Goal: Find specific page/section: Find specific page/section

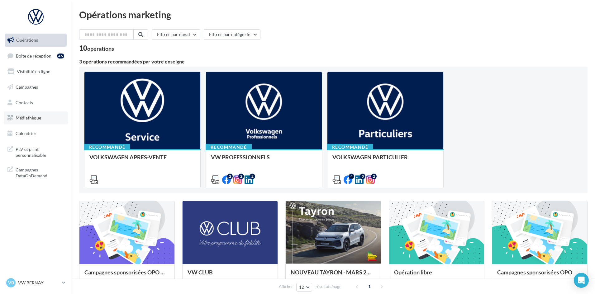
click at [35, 119] on span "Médiathèque" at bounding box center [29, 117] width 26 height 5
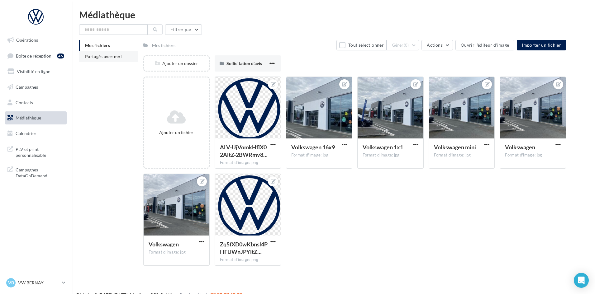
click at [107, 58] on span "Partagés avec moi" at bounding box center [103, 56] width 37 height 5
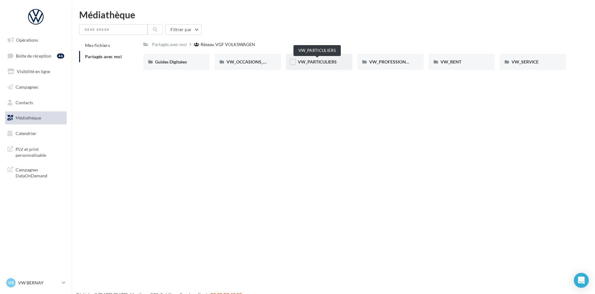
click at [319, 61] on span "VW_PARTICULIERS" at bounding box center [317, 61] width 39 height 5
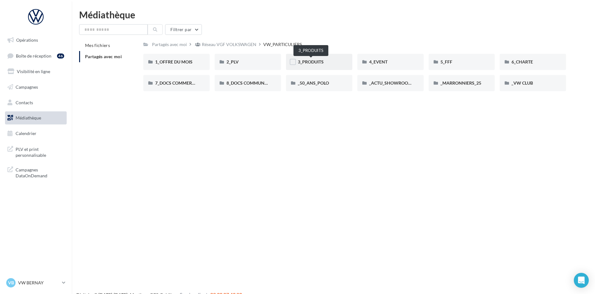
click at [308, 61] on span "3_PRODUITS" at bounding box center [311, 61] width 26 height 5
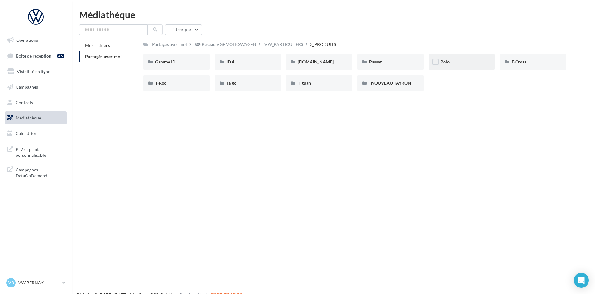
click at [445, 59] on span "Polo" at bounding box center [444, 61] width 9 height 5
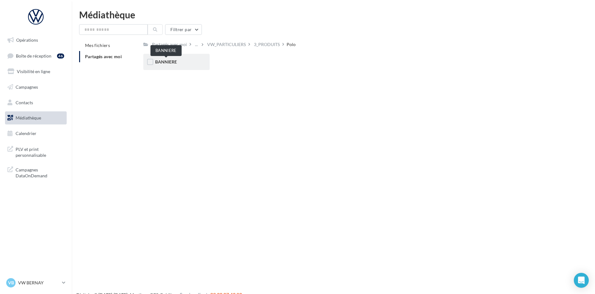
click at [171, 62] on span "BANNIERE" at bounding box center [166, 61] width 22 height 5
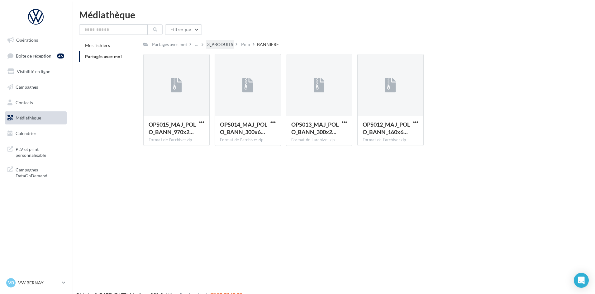
click at [217, 45] on div "3_PRODUITS" at bounding box center [220, 44] width 26 height 6
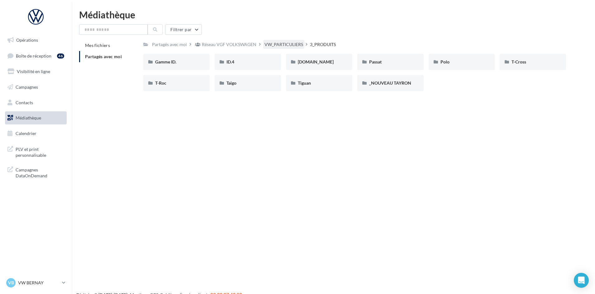
click at [276, 43] on div "VW_PARTICULIERS" at bounding box center [283, 44] width 39 height 6
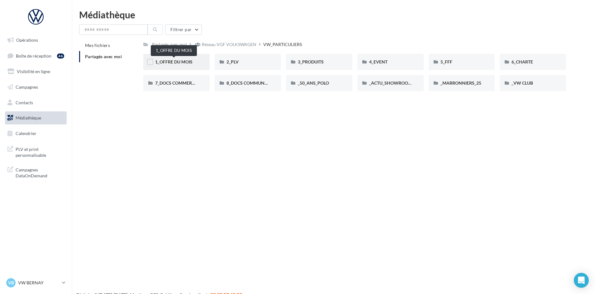
click at [173, 60] on span "1_OFFRE DU MOIS" at bounding box center [173, 61] width 37 height 5
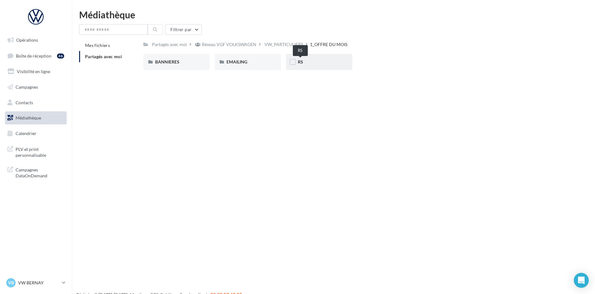
click at [300, 59] on span "RS" at bounding box center [300, 61] width 5 height 5
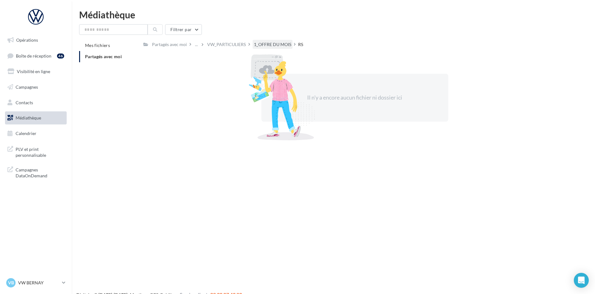
click at [264, 44] on div "1_OFFRE DU MOIS" at bounding box center [272, 44] width 37 height 6
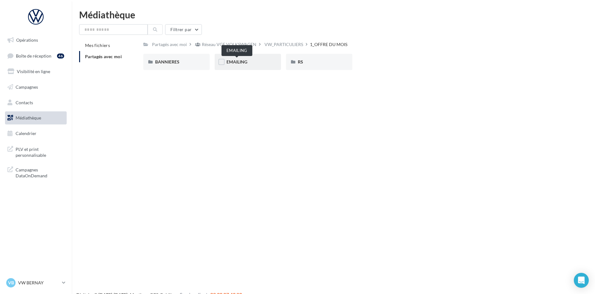
click at [233, 62] on span "EMAILING" at bounding box center [236, 61] width 21 height 5
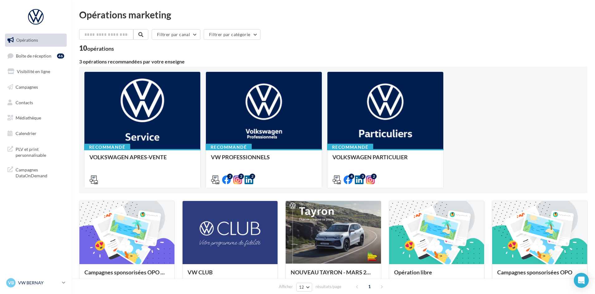
click at [33, 280] on div "VB VW BERNAY vw-ber-vau" at bounding box center [32, 282] width 53 height 9
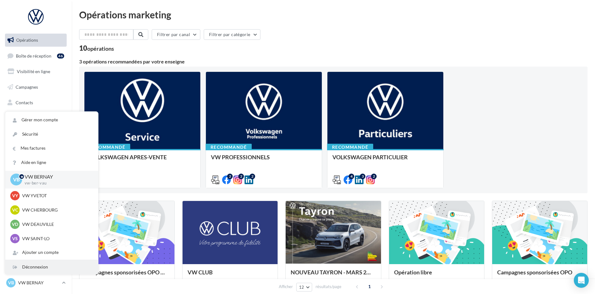
click at [41, 265] on div "Déconnexion" at bounding box center [51, 267] width 93 height 14
